Goal: Transaction & Acquisition: Book appointment/travel/reservation

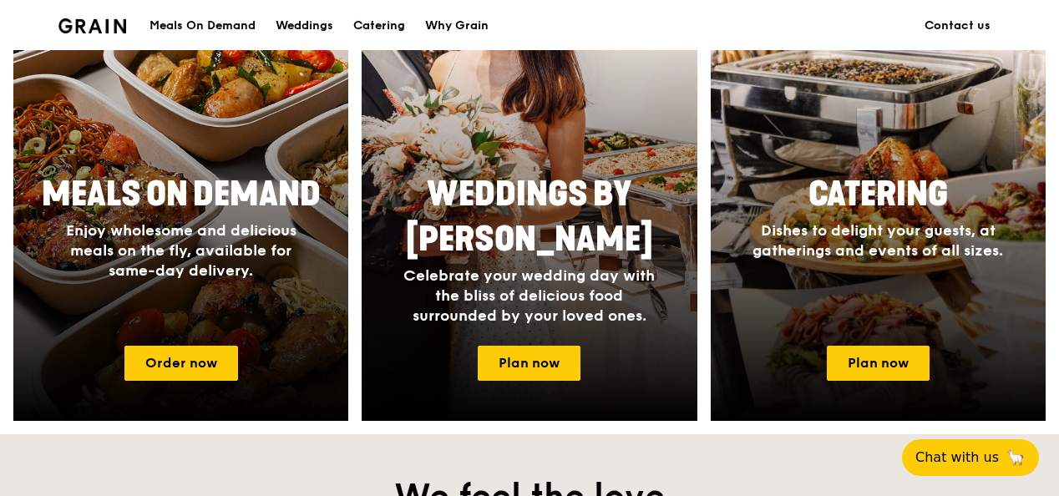
click at [394, 18] on div "Catering" at bounding box center [379, 26] width 52 height 50
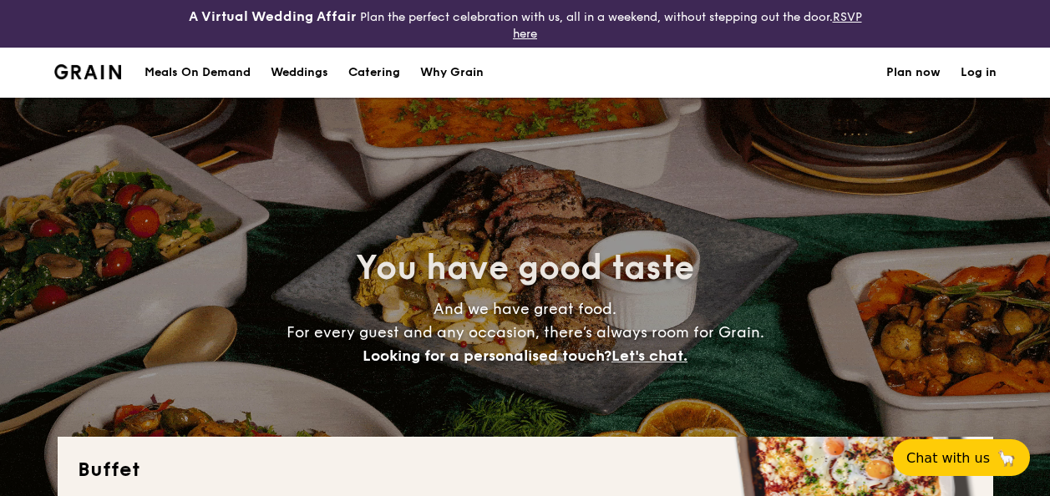
select select
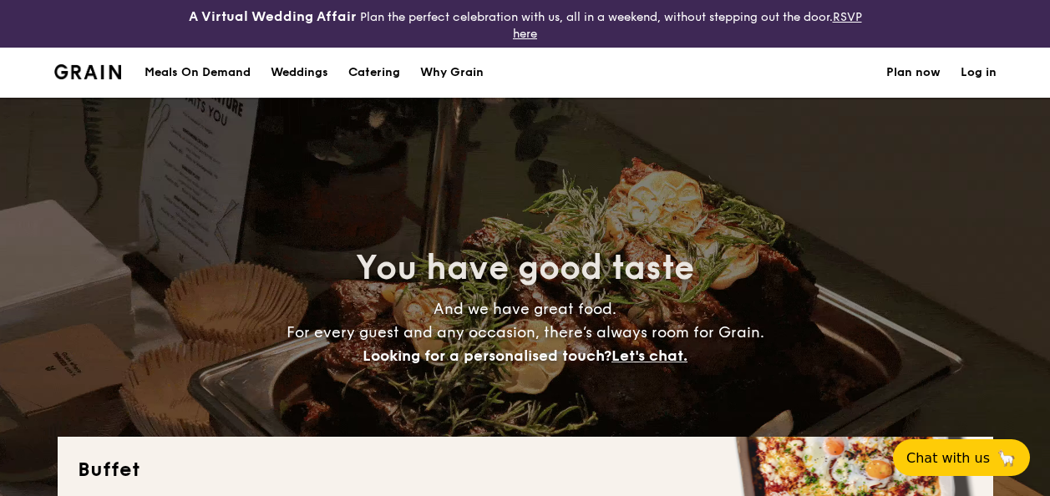
click at [79, 73] on img at bounding box center [88, 71] width 68 height 15
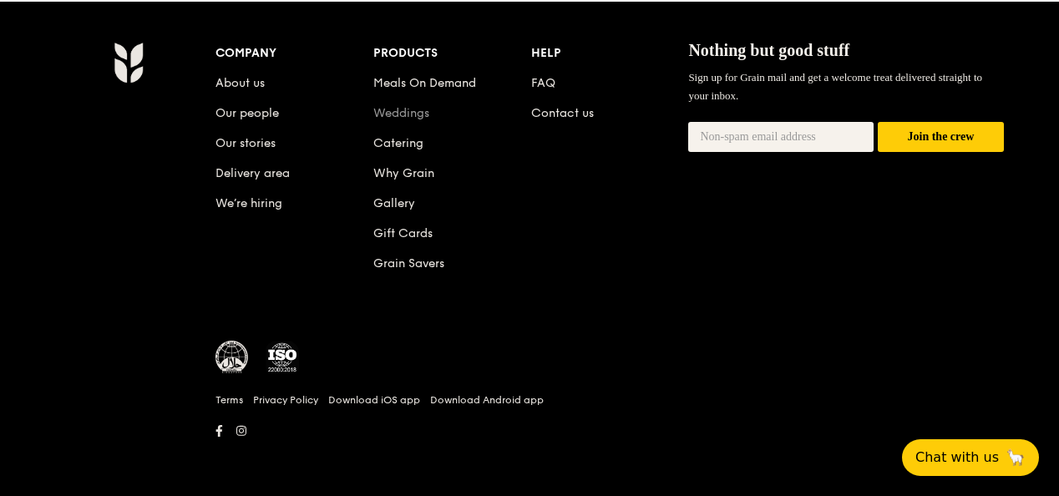
scroll to position [1377, 0]
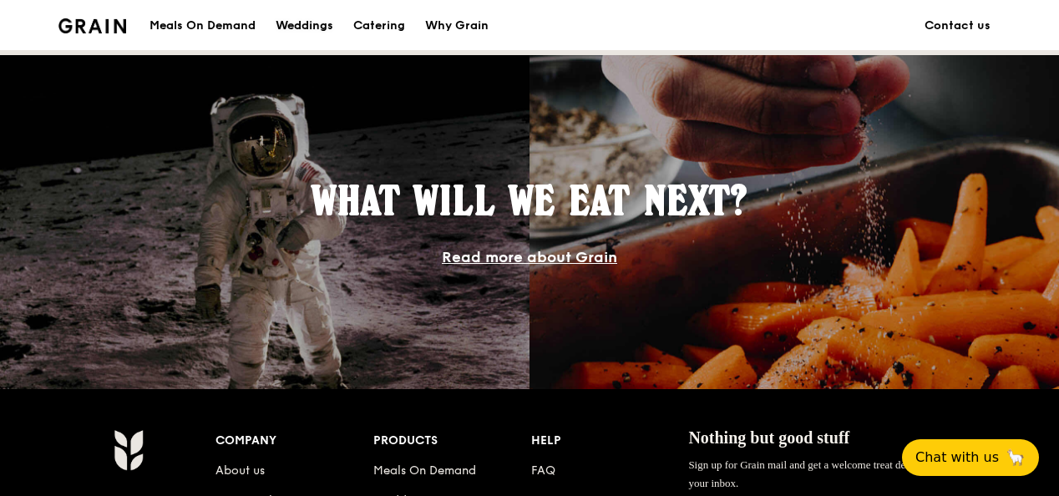
click at [298, 23] on div "Weddings" at bounding box center [305, 26] width 58 height 50
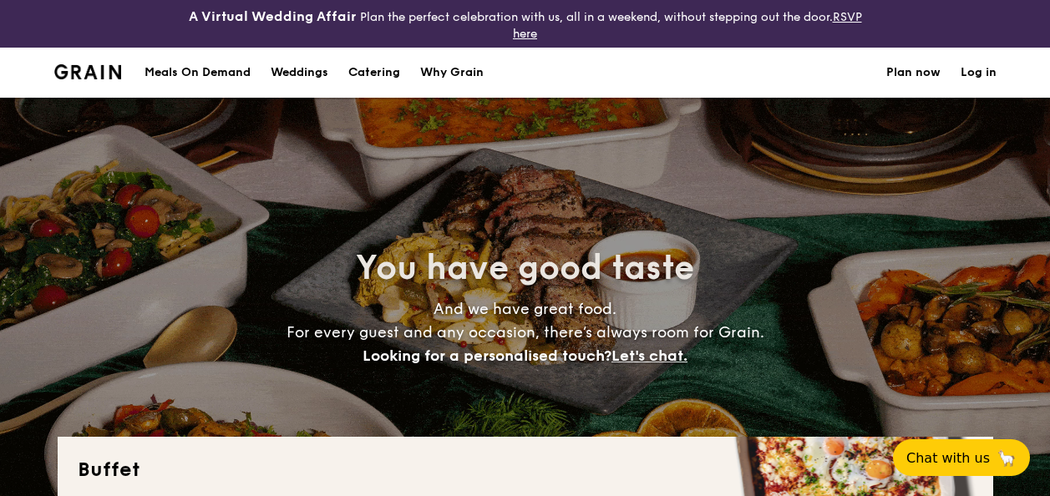
select select
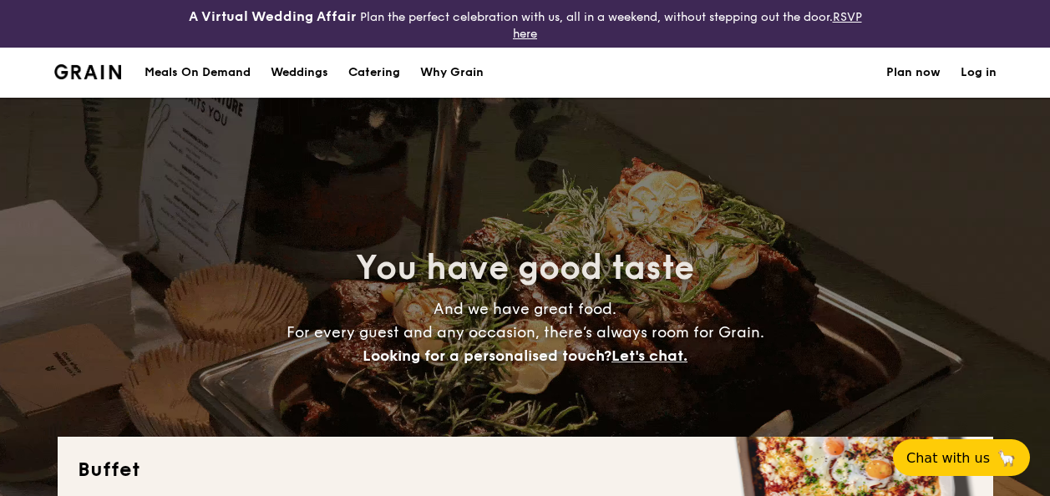
click at [906, 63] on link "Plan now" at bounding box center [913, 73] width 54 height 50
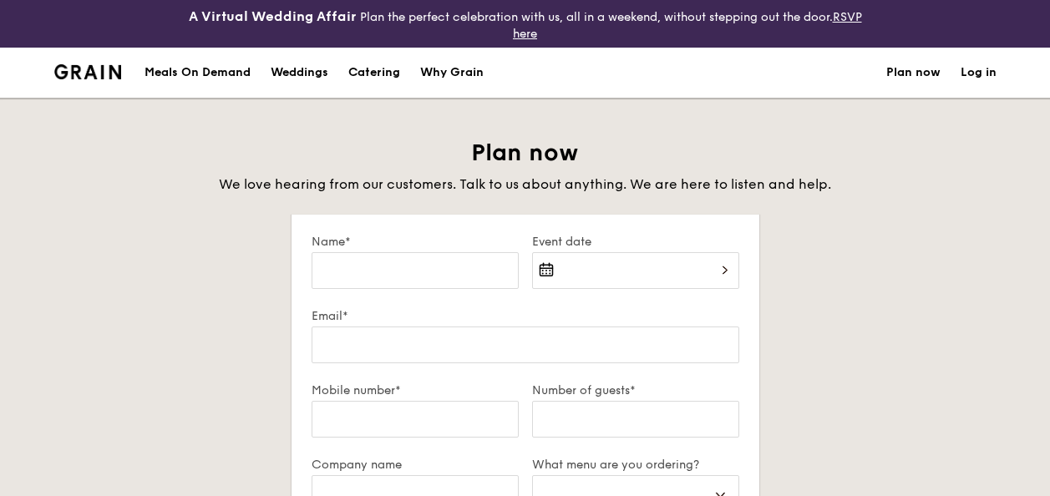
select select
click at [451, 79] on div "Why Grain" at bounding box center [451, 73] width 63 height 50
